Goal: Find specific page/section: Find specific page/section

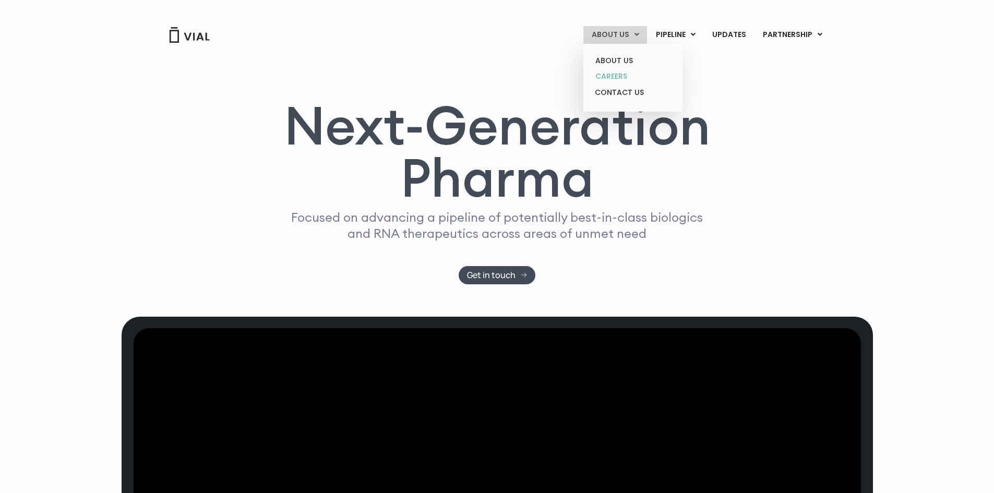
click at [628, 71] on link "CAREERS" at bounding box center [632, 76] width 91 height 16
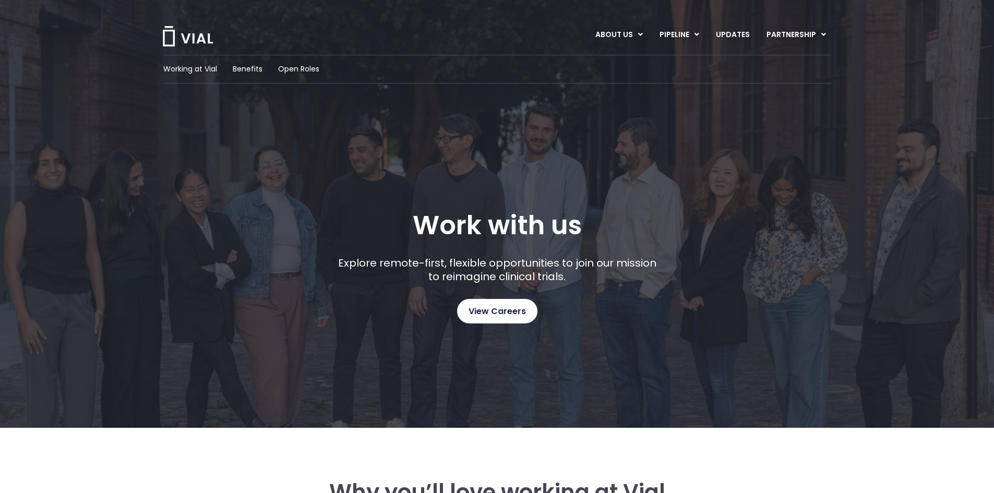
click at [461, 315] on link "View Careers" at bounding box center [497, 311] width 80 height 25
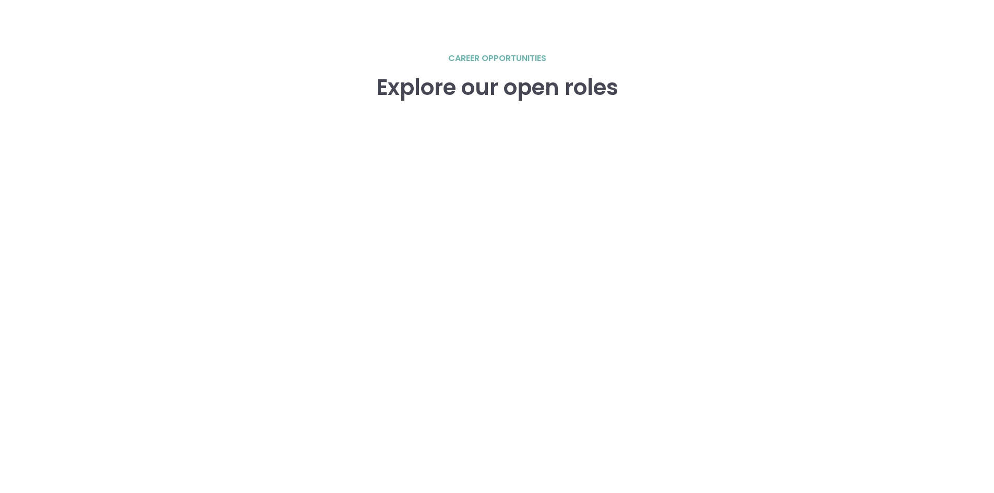
scroll to position [1496, 0]
